Goal: Find specific page/section: Find specific page/section

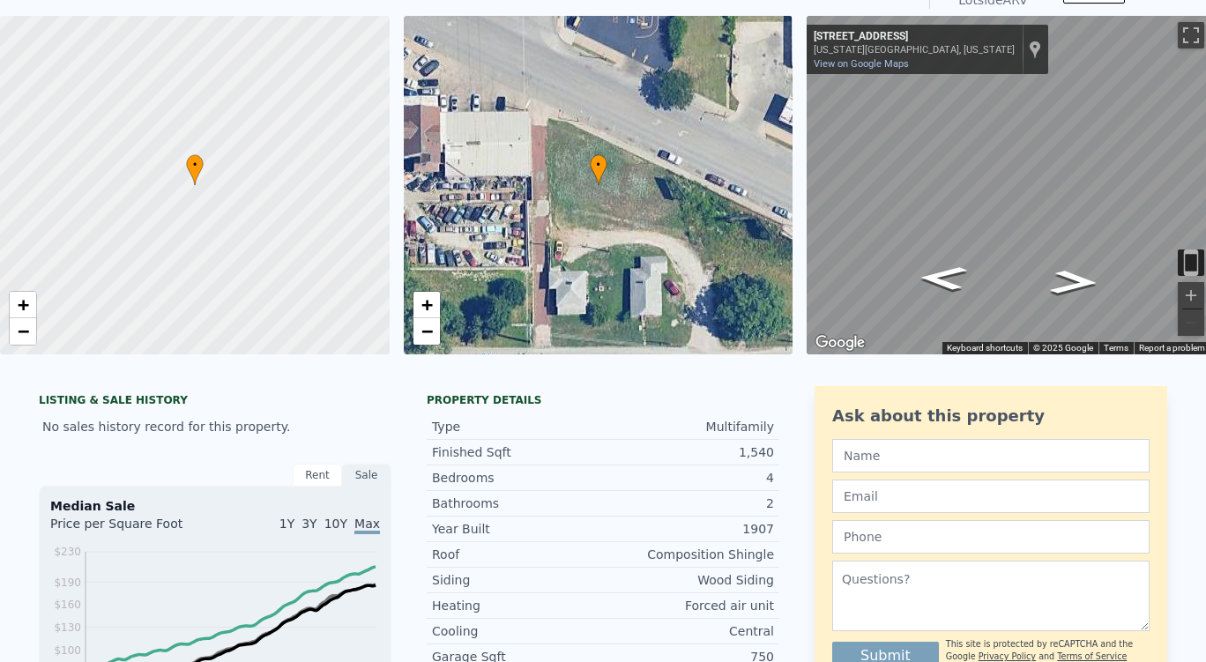
scroll to position [41, 0]
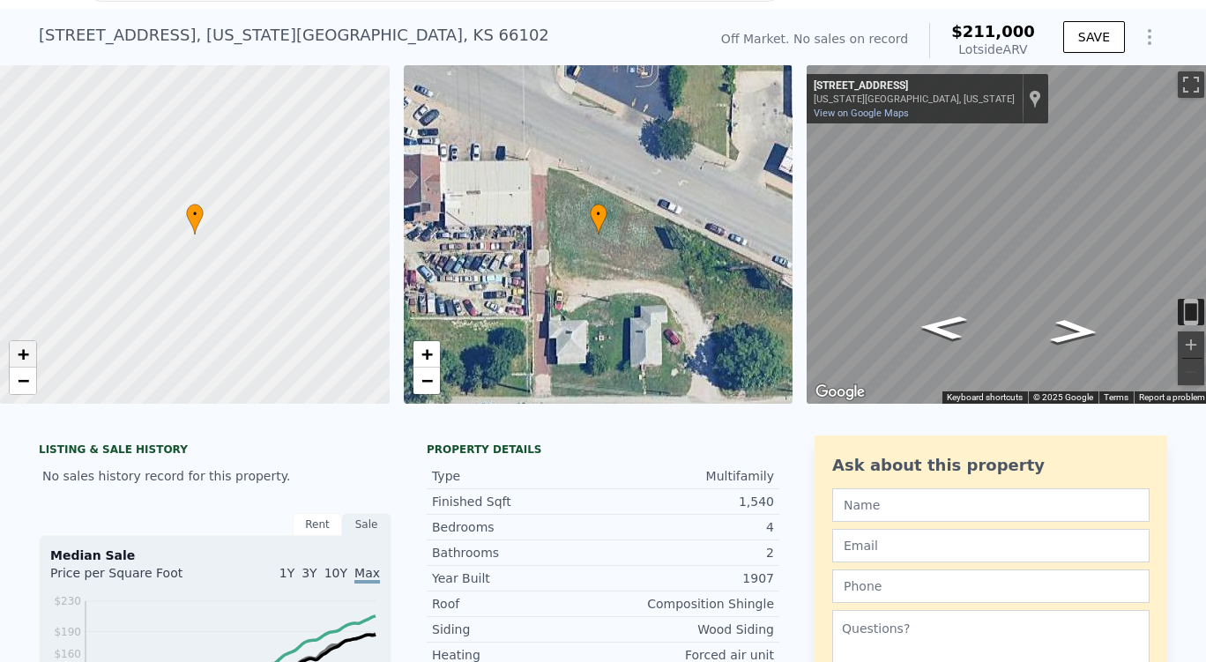
click at [26, 360] on span "+" at bounding box center [23, 354] width 11 height 22
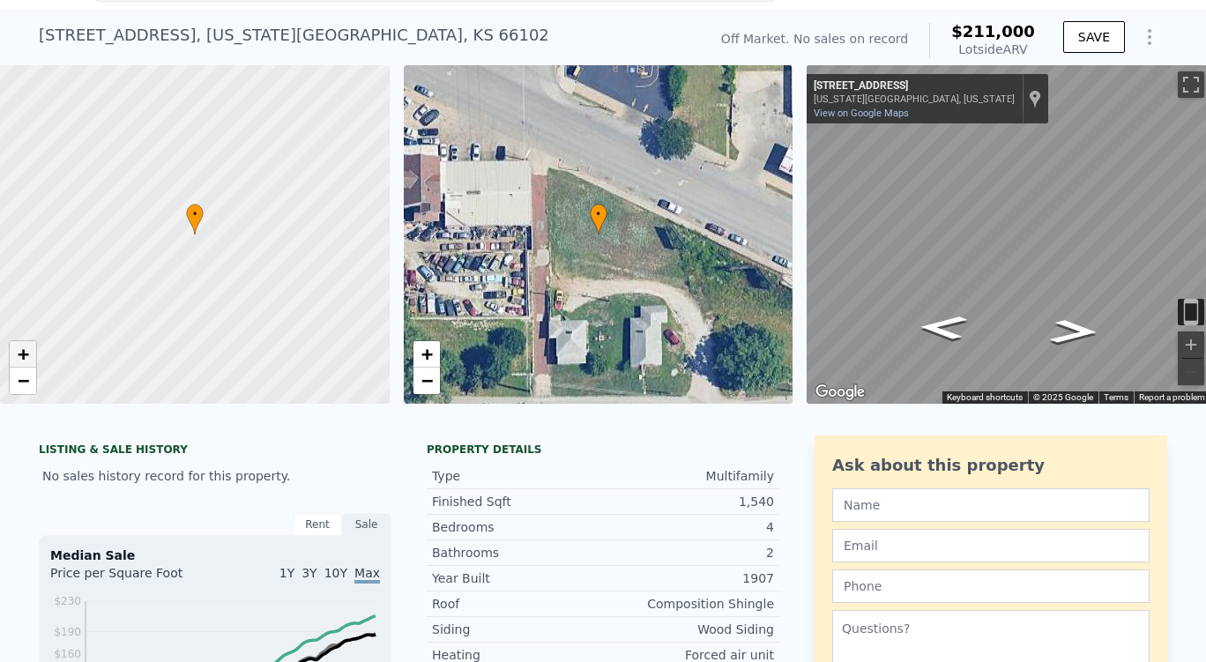
click at [26, 360] on span "+" at bounding box center [23, 354] width 11 height 22
drag, startPoint x: 230, startPoint y: 293, endPoint x: 228, endPoint y: 208, distance: 85.5
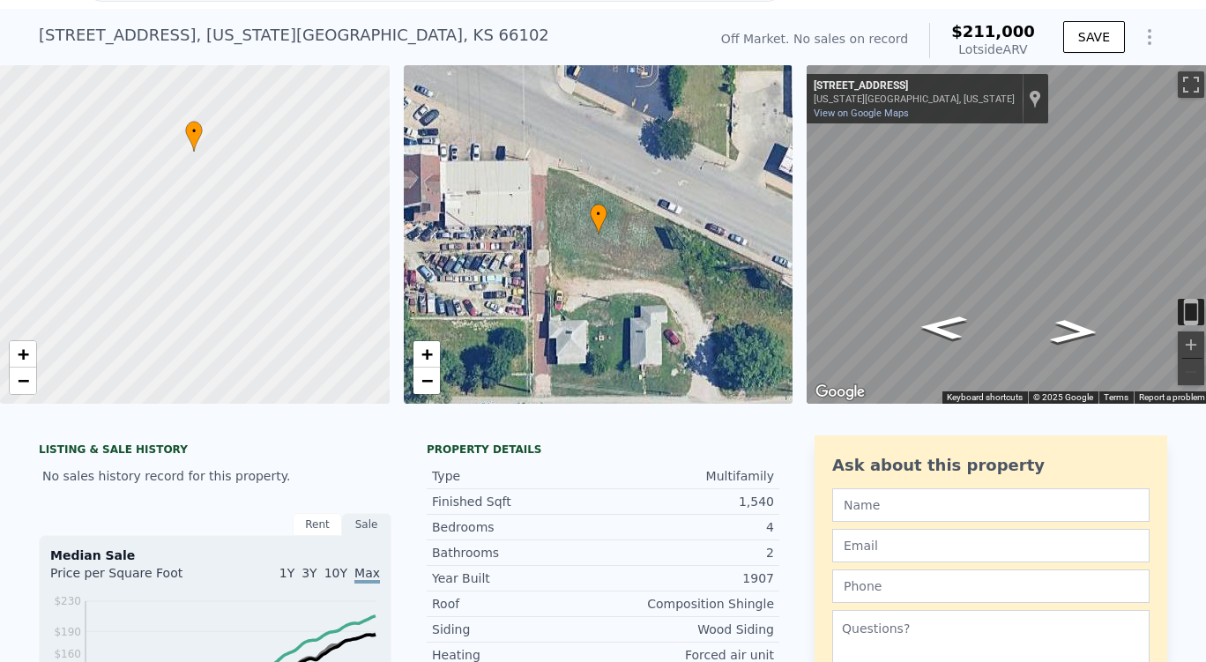
click at [228, 208] on div at bounding box center [194, 235] width 467 height 406
click at [227, 290] on div at bounding box center [194, 235] width 467 height 406
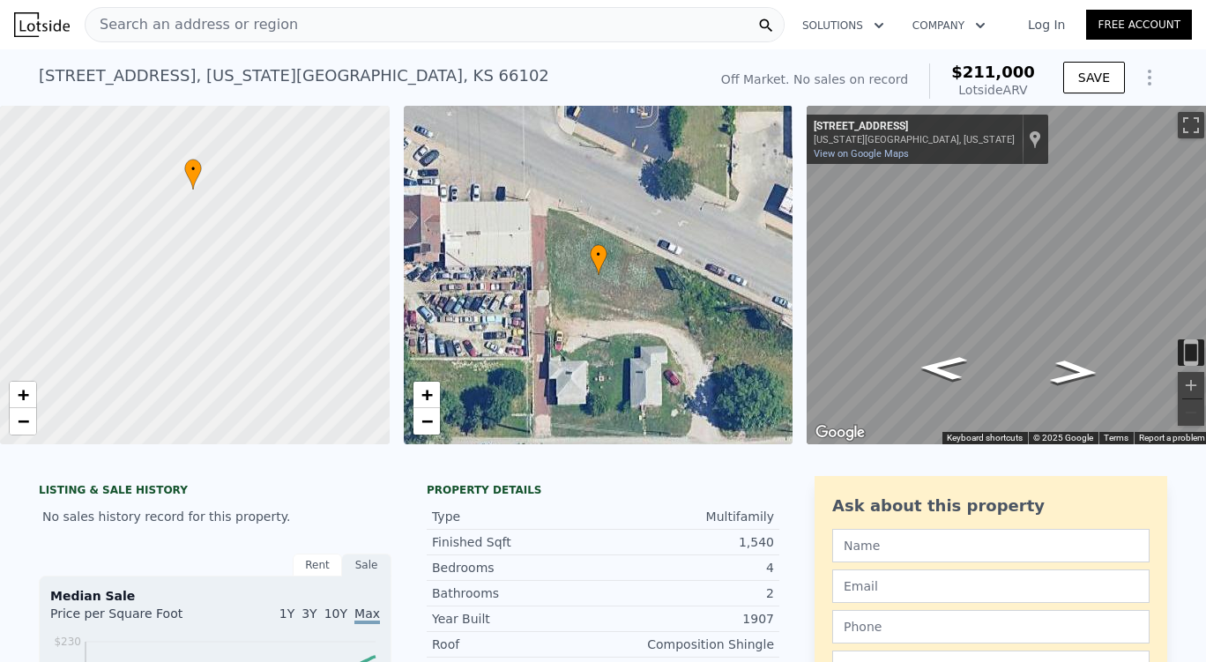
click at [273, 11] on div "Search an address or region" at bounding box center [435, 24] width 700 height 35
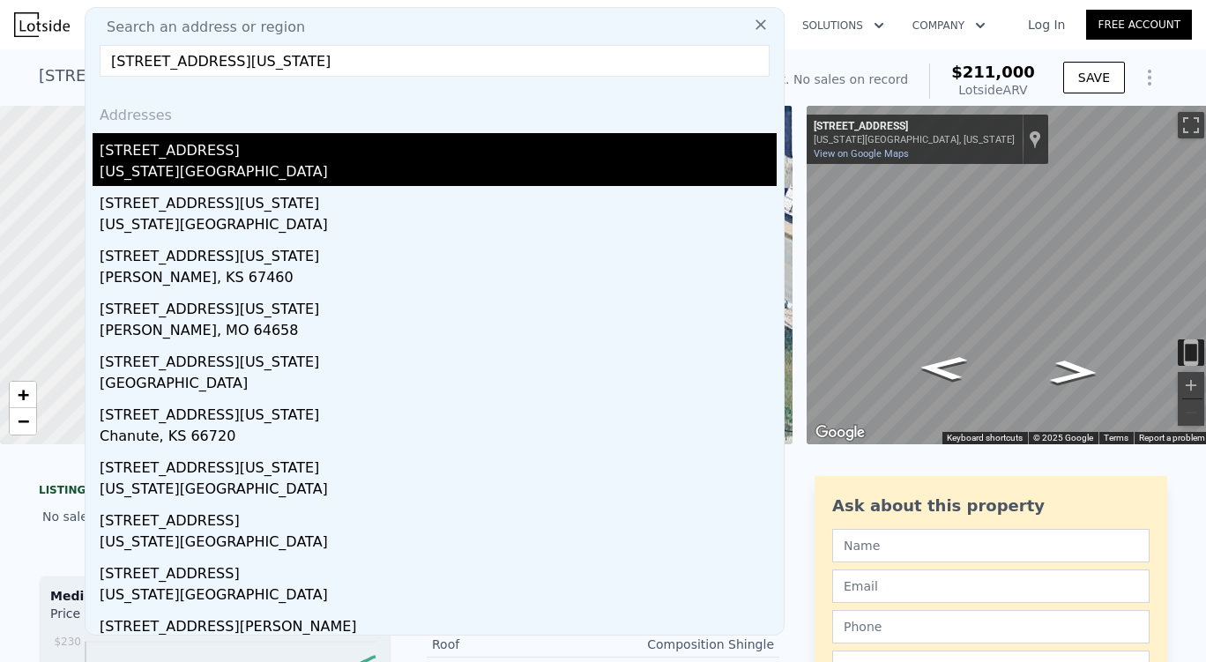
type input "[STREET_ADDRESS][US_STATE]"
click at [316, 143] on div "[STREET_ADDRESS]" at bounding box center [438, 147] width 677 height 28
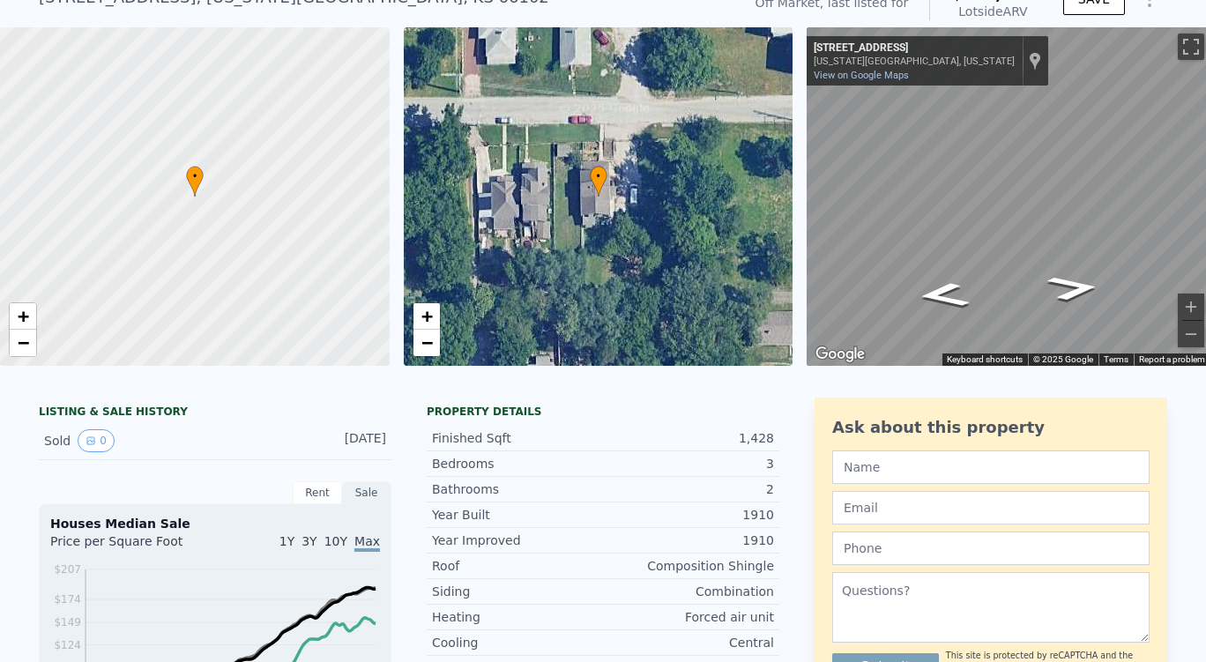
scroll to position [7, 0]
